Goal: Task Accomplishment & Management: Use online tool/utility

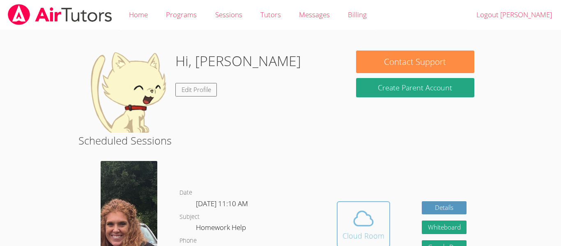
click at [382, 212] on span at bounding box center [363, 218] width 42 height 23
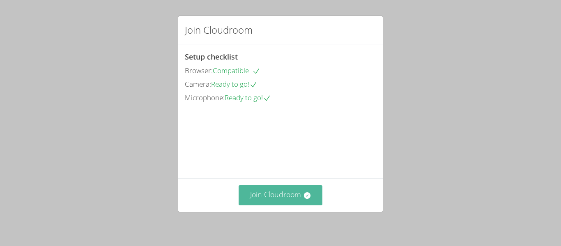
click at [312, 199] on button "Join Cloudroom" at bounding box center [280, 195] width 84 height 20
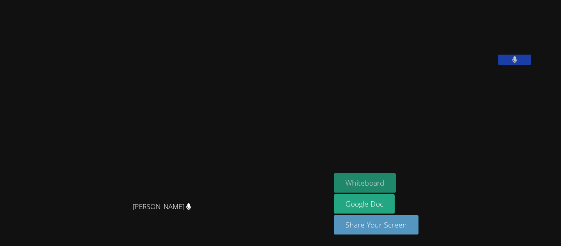
click at [396, 184] on button "Whiteboard" at bounding box center [365, 182] width 62 height 19
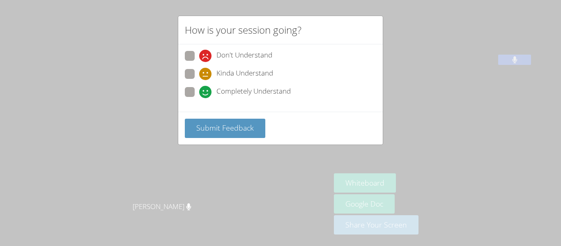
click at [199, 98] on span at bounding box center [199, 98] width 0 height 0
click at [199, 94] on input "Completely Understand" at bounding box center [202, 90] width 7 height 7
radio input "true"
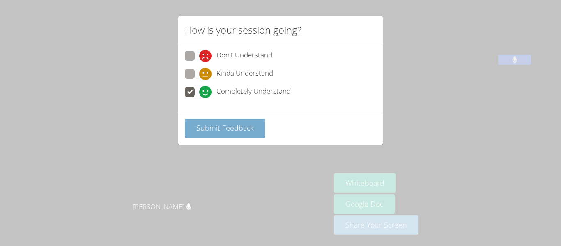
click at [215, 128] on span "Submit Feedback" at bounding box center [224, 128] width 57 height 10
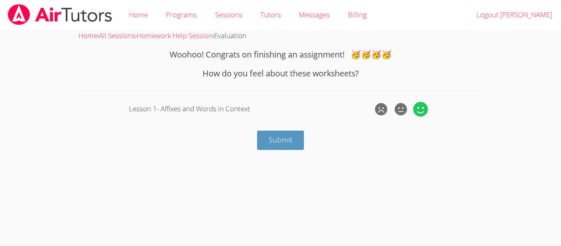
click at [420, 115] on icon at bounding box center [420, 109] width 15 height 15
click at [0, 0] on input "radio" at bounding box center [0, 0] width 0 height 0
click at [282, 143] on span "Submit" at bounding box center [280, 140] width 24 height 10
